Goal: Navigation & Orientation: Find specific page/section

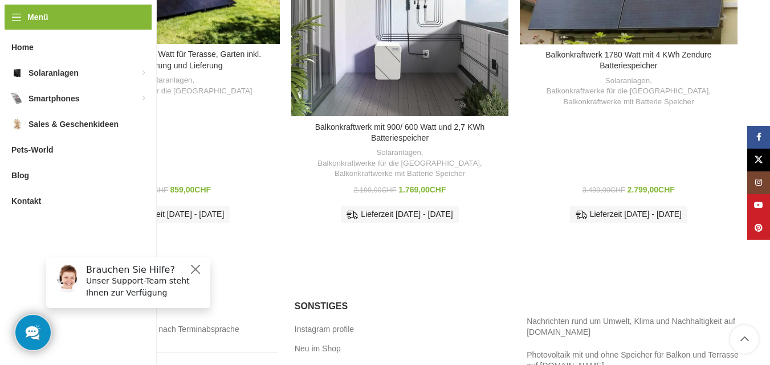
scroll to position [855, 0]
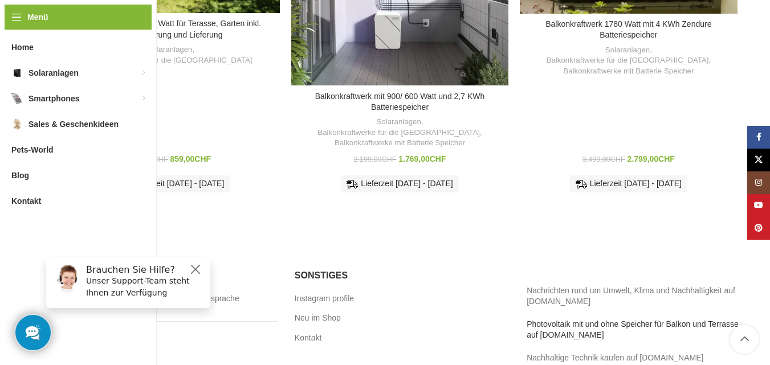
click at [581, 320] on link "Photovoltaik mit und ohne Speicher für Balkon und Terrasse auf [DOMAIN_NAME]" at bounding box center [633, 330] width 212 height 21
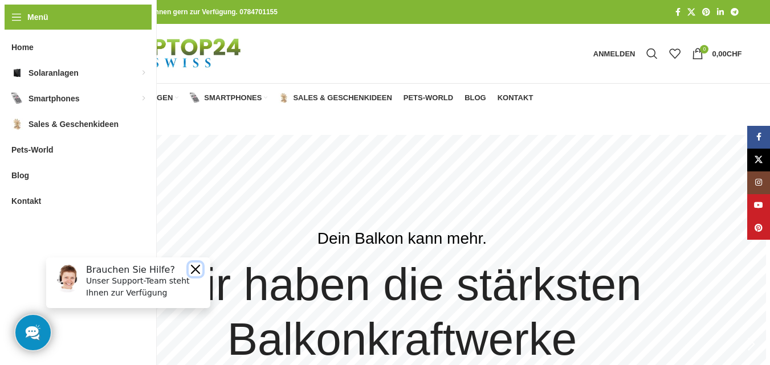
click at [198, 273] on button "Close" at bounding box center [196, 270] width 14 height 14
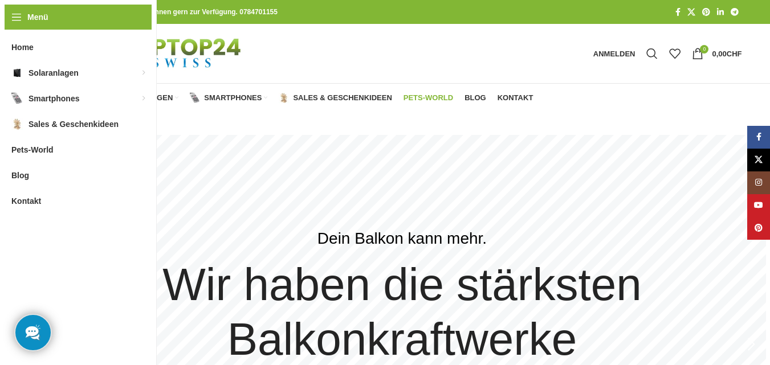
click at [443, 95] on span "Pets-World" at bounding box center [429, 97] width 50 height 9
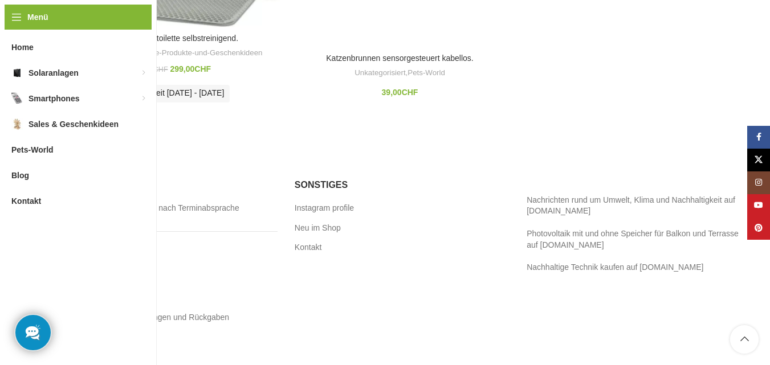
scroll to position [1003, 0]
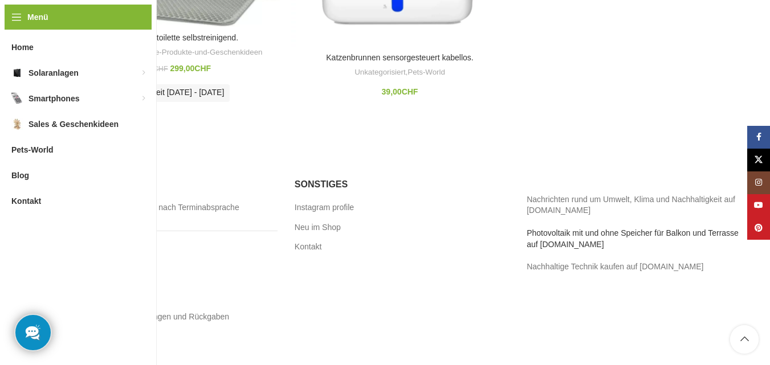
click at [583, 229] on link "Photovoltaik mit und ohne Speicher für Balkon und Terrasse auf [DOMAIN_NAME]" at bounding box center [633, 239] width 212 height 21
